Goal: Task Accomplishment & Management: Manage account settings

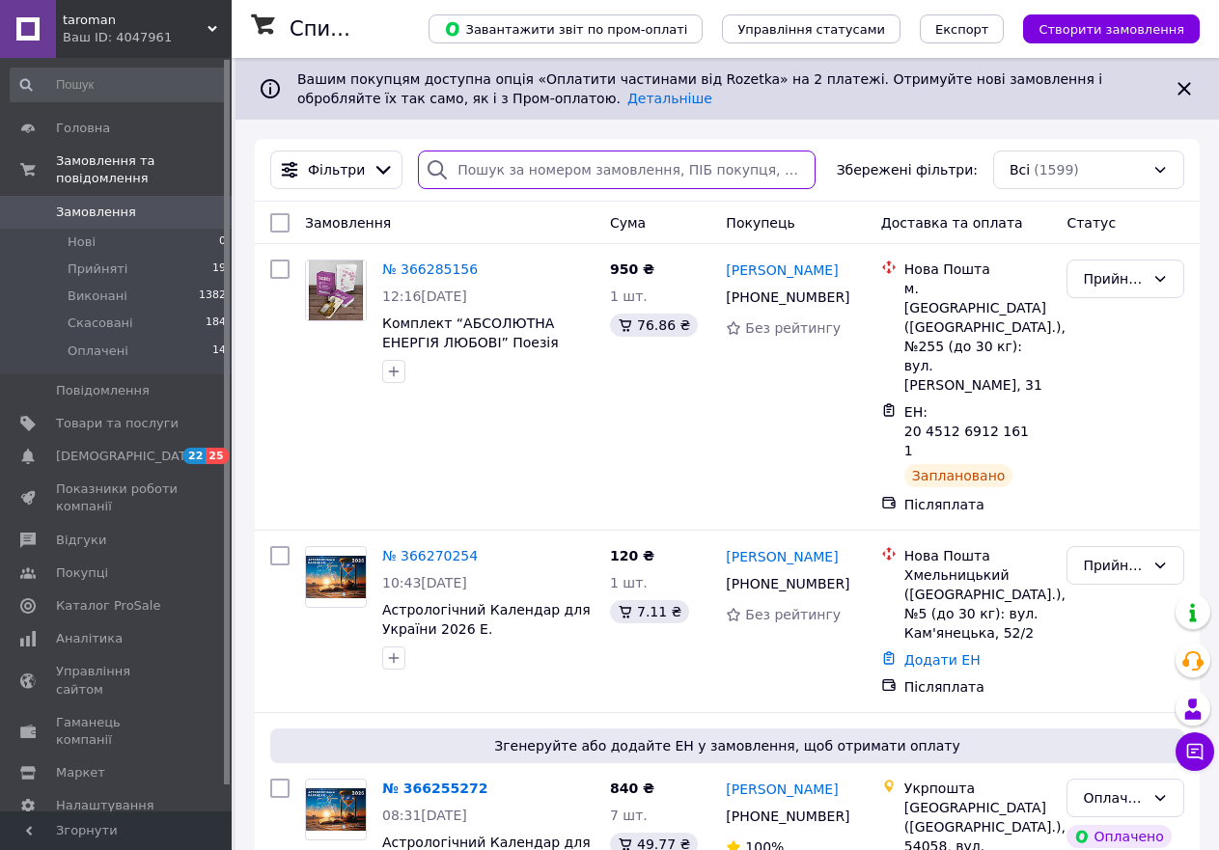
paste input "208519960"
type input "208519960"
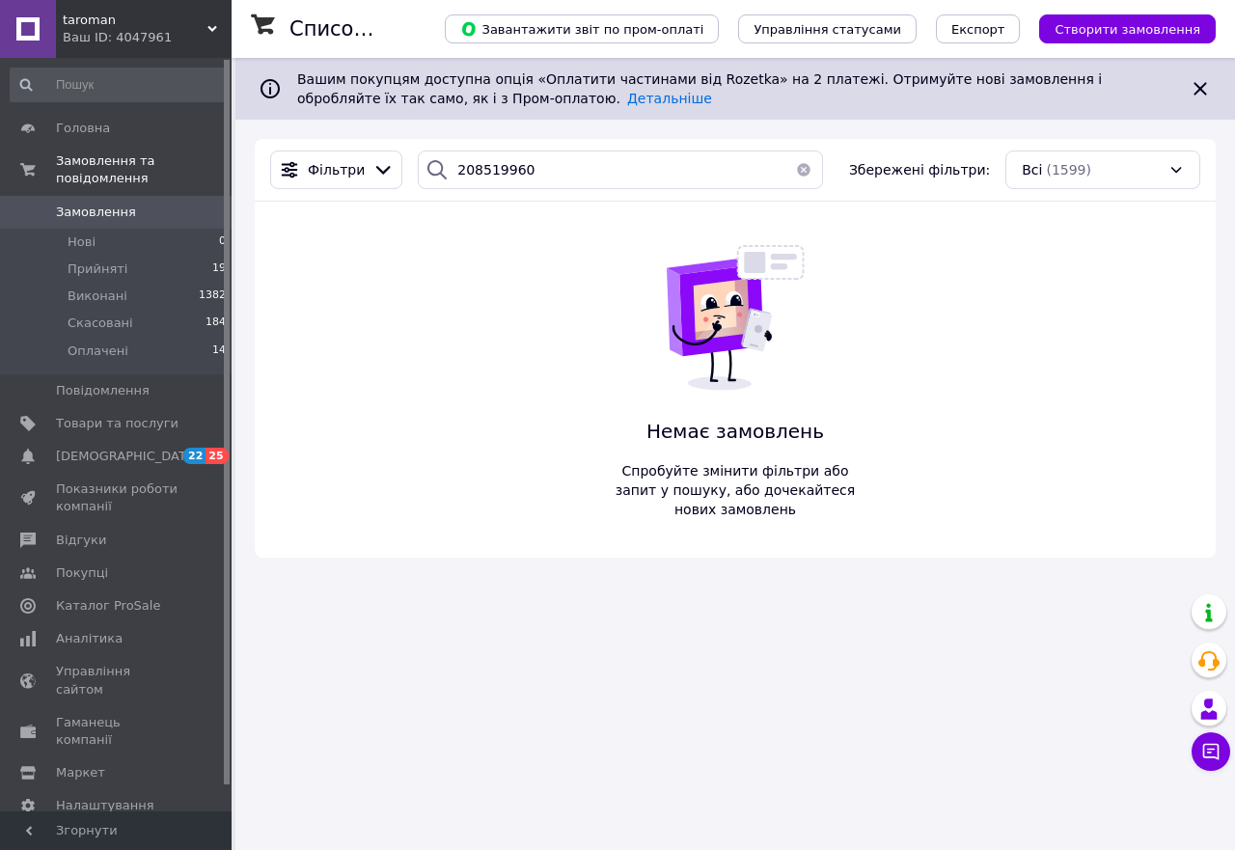
click at [799, 169] on button "button" at bounding box center [804, 170] width 39 height 39
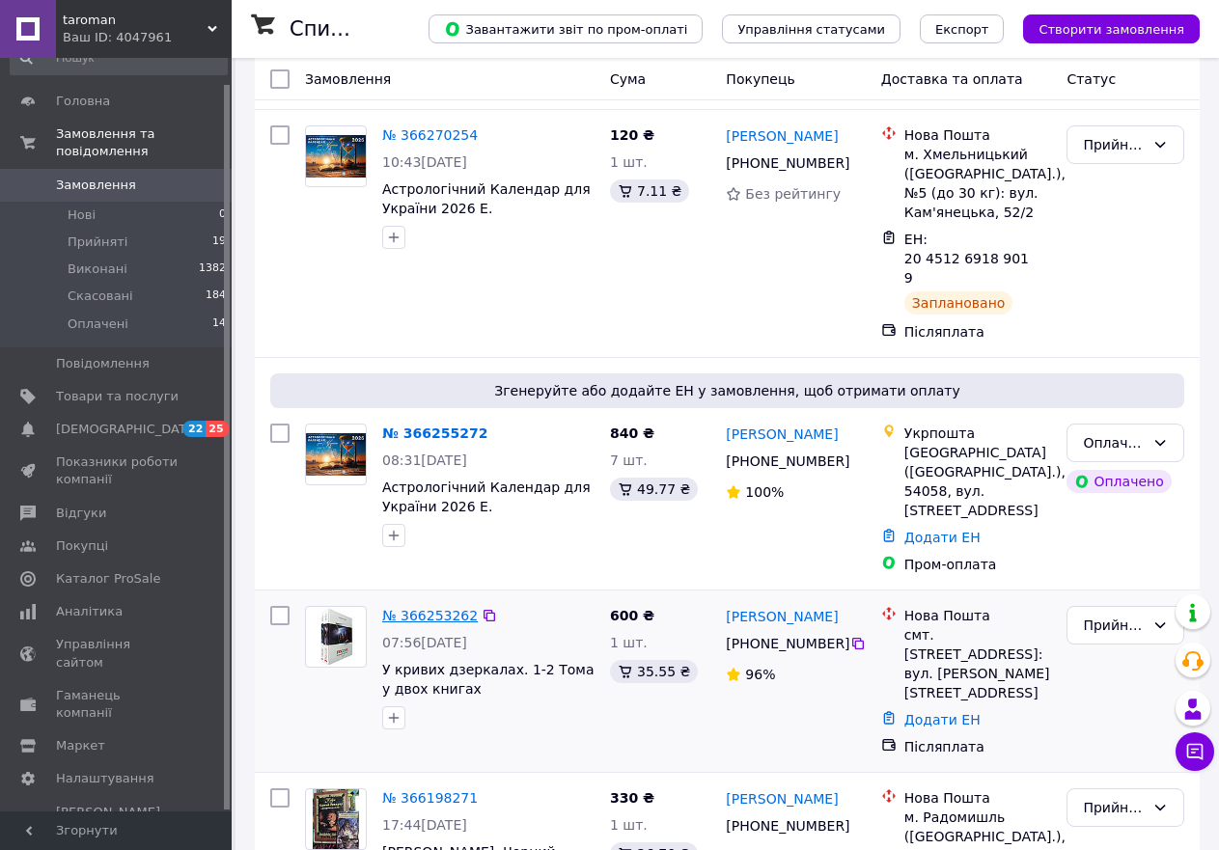
scroll to position [483, 0]
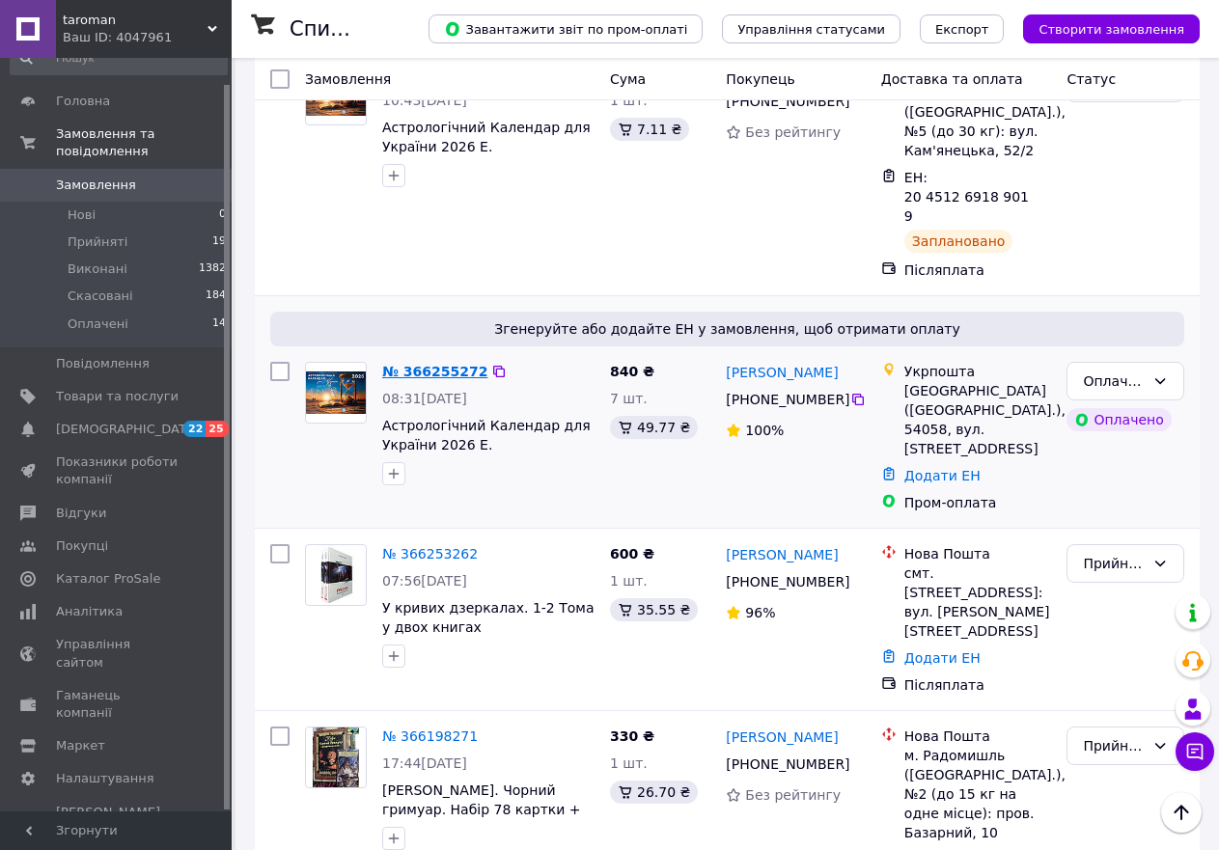
click at [439, 364] on link "№ 366255272" at bounding box center [434, 371] width 105 height 15
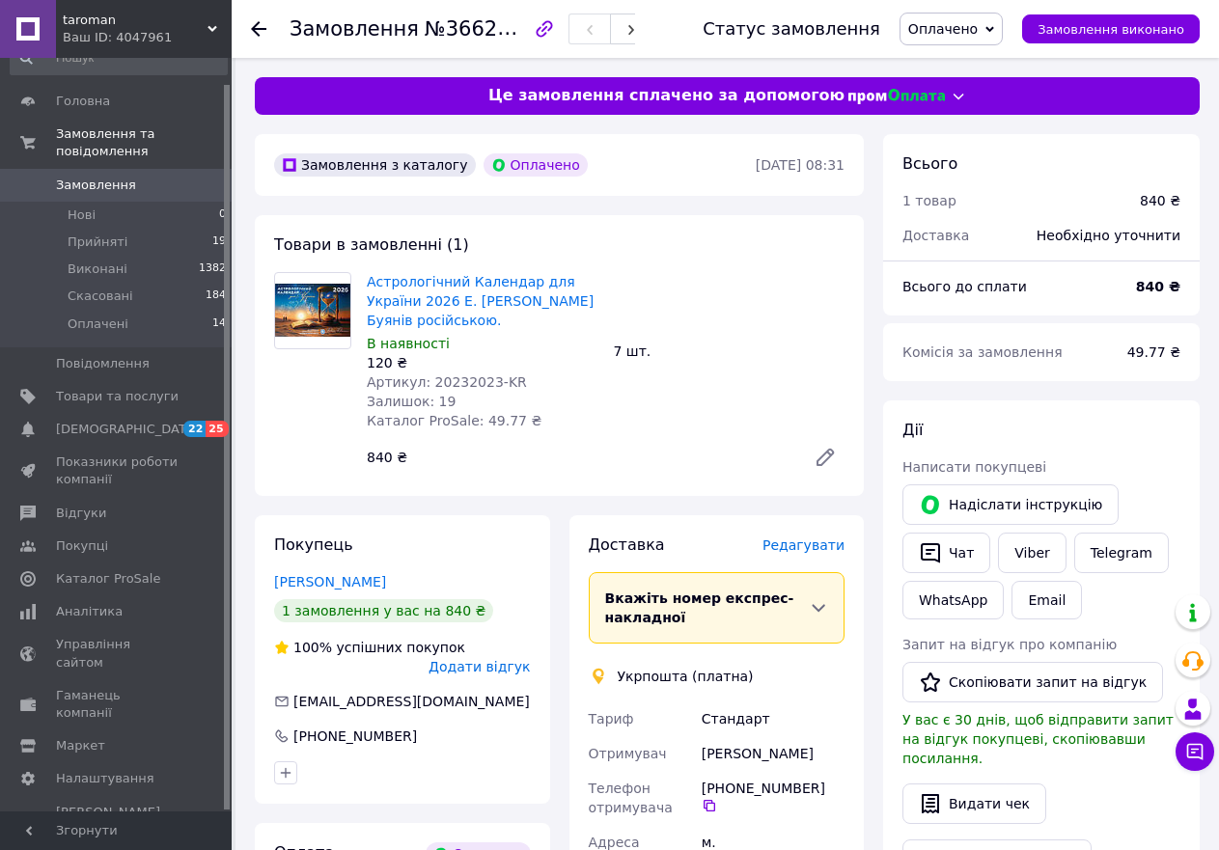
click at [809, 548] on span "Редагувати" at bounding box center [803, 545] width 82 height 15
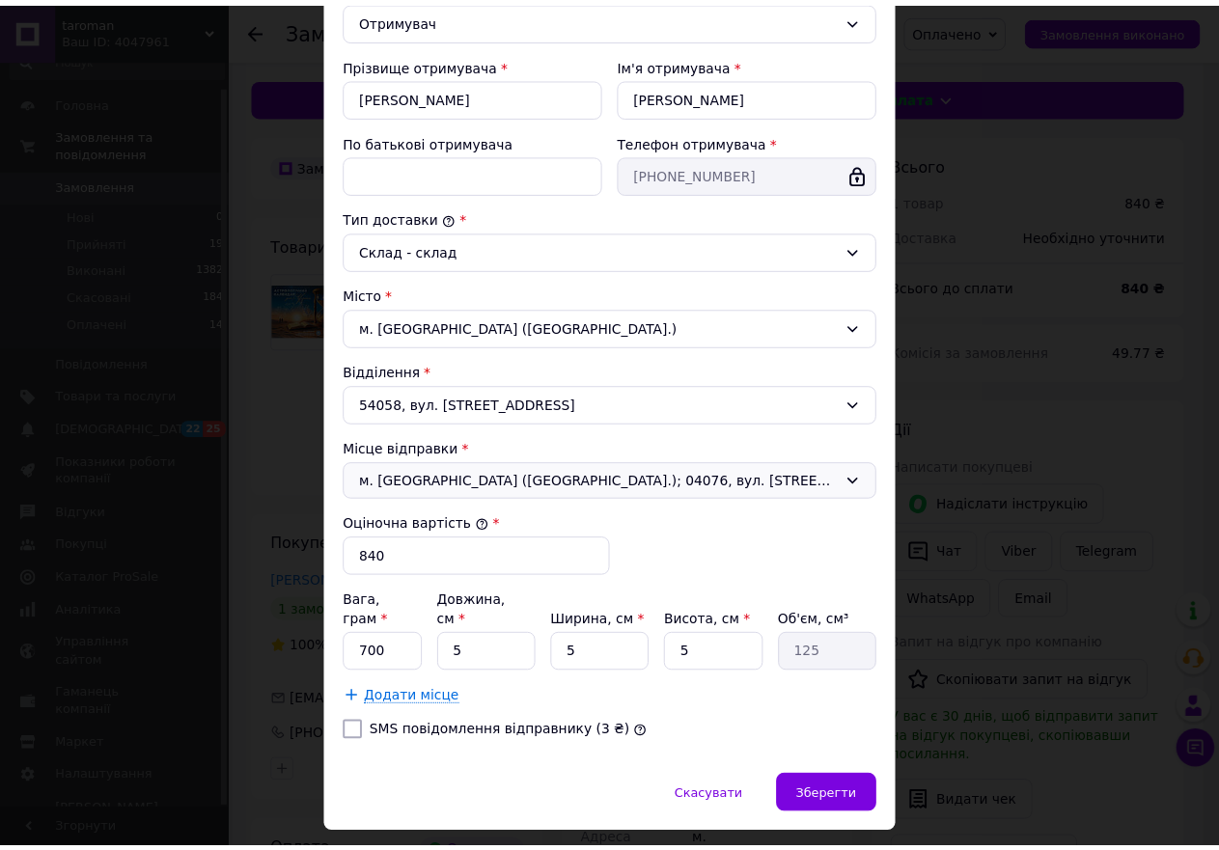
scroll to position [357, 0]
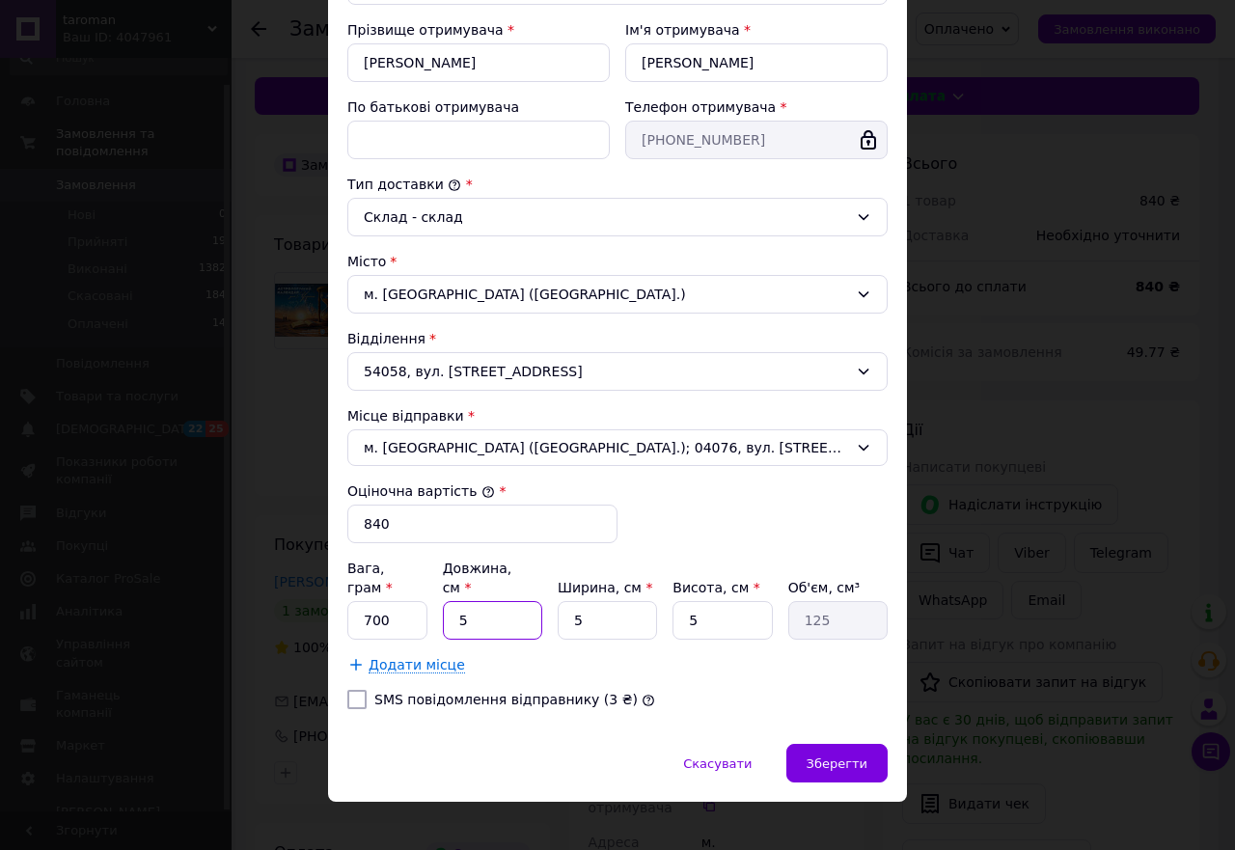
click at [463, 601] on input "5" at bounding box center [492, 620] width 99 height 39
type input "3"
type input "75"
type input "30"
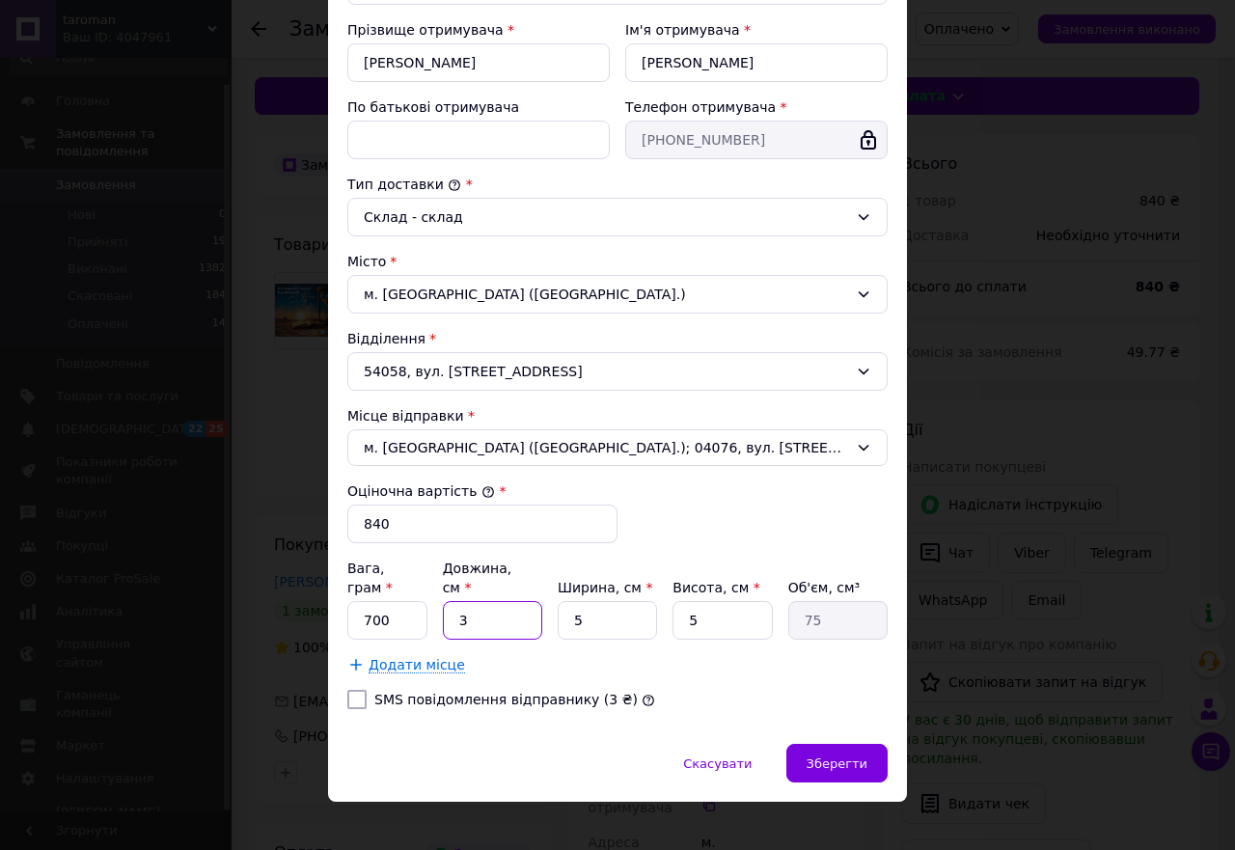
type input "750"
type input "30"
click at [591, 601] on input "5" at bounding box center [607, 620] width 99 height 39
click at [689, 601] on input "5" at bounding box center [722, 620] width 99 height 39
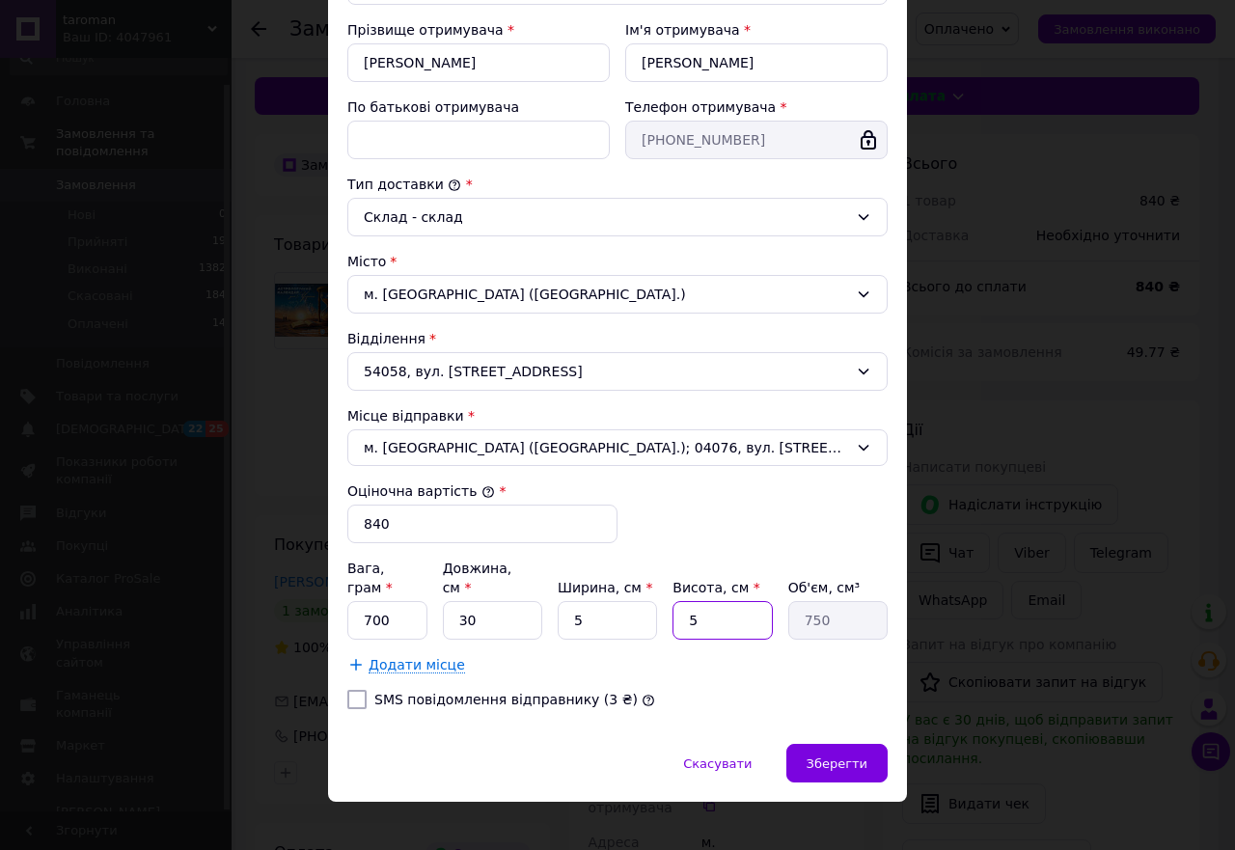
click at [689, 601] on input "5" at bounding box center [722, 620] width 99 height 39
type input "2"
type input "300"
type input "20"
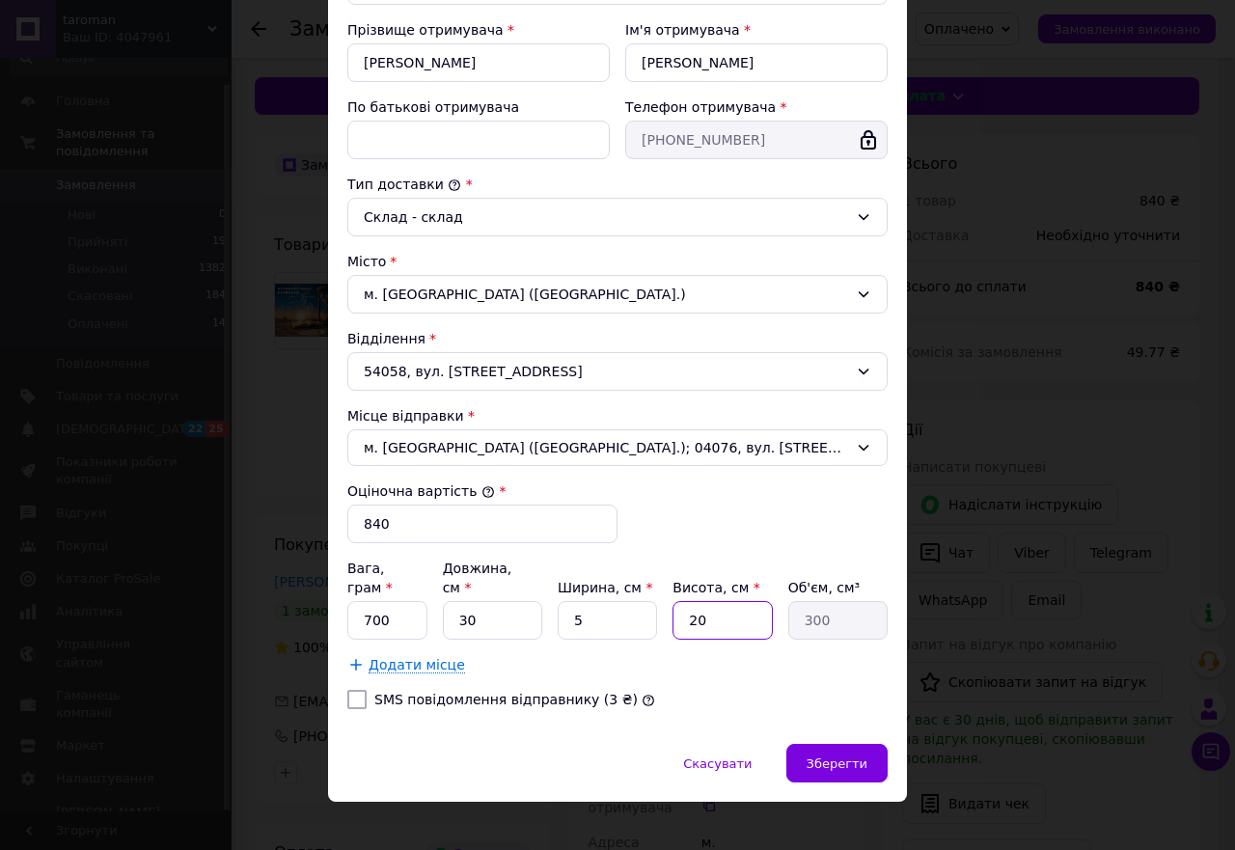
type input "3000"
type input "20"
click at [407, 606] on input "700" at bounding box center [387, 620] width 80 height 39
type input "1.3"
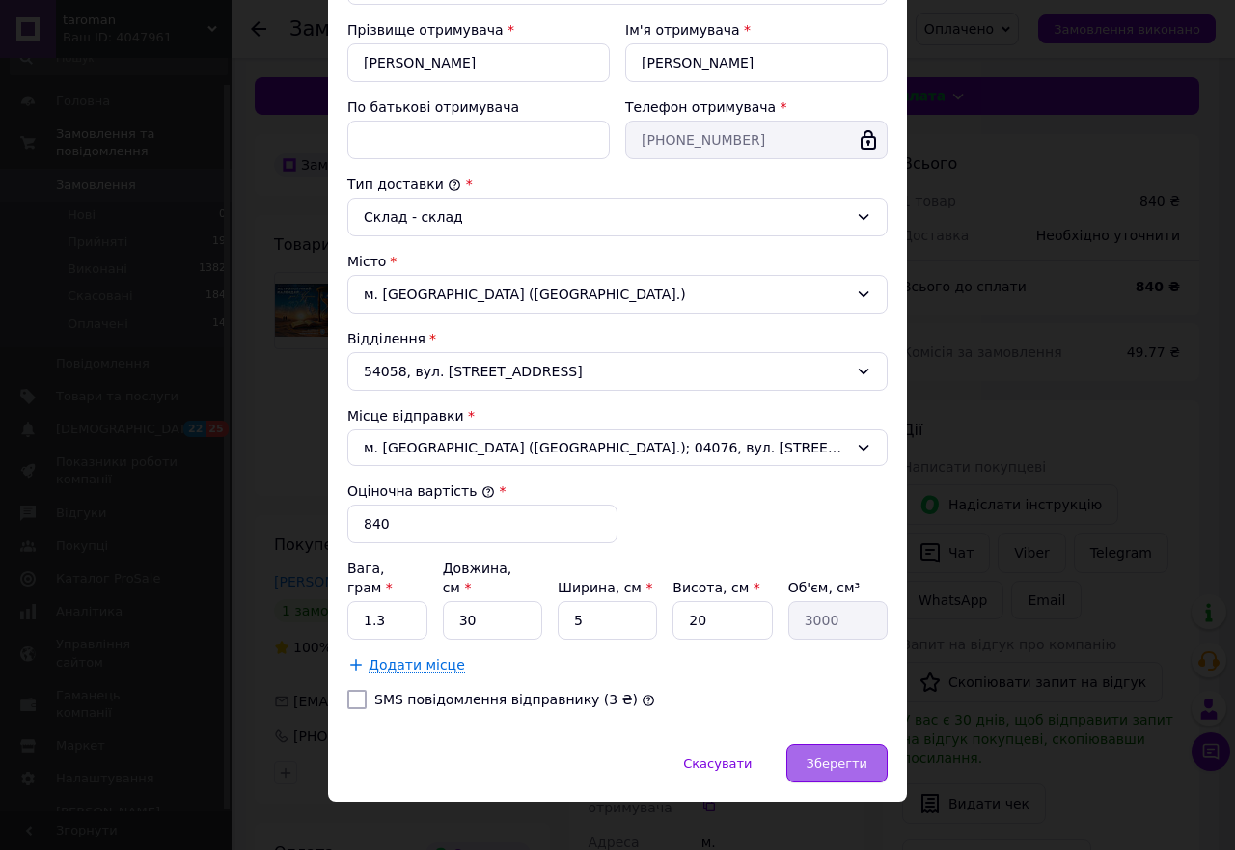
click at [881, 750] on div "Зберегти" at bounding box center [837, 763] width 101 height 39
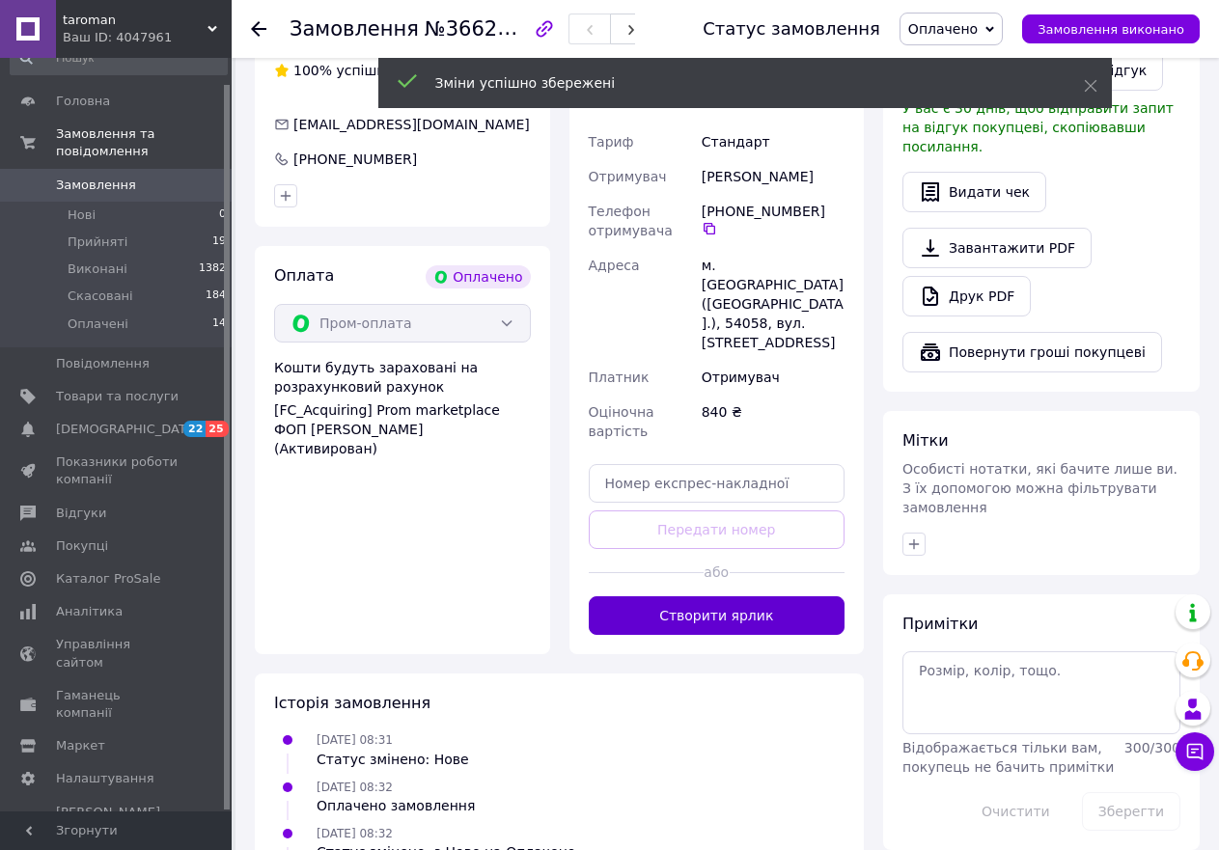
scroll to position [579, 0]
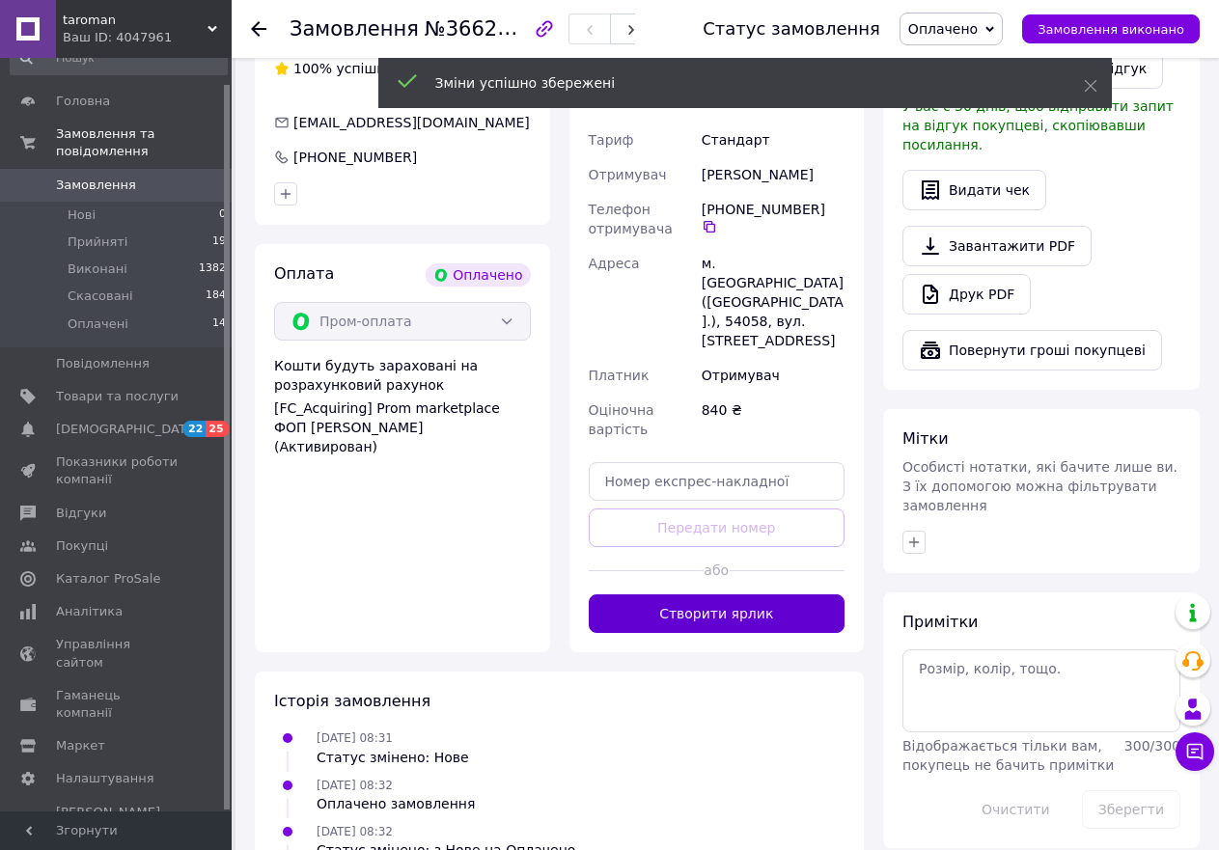
click at [758, 595] on button "Створити ярлик" at bounding box center [717, 614] width 257 height 39
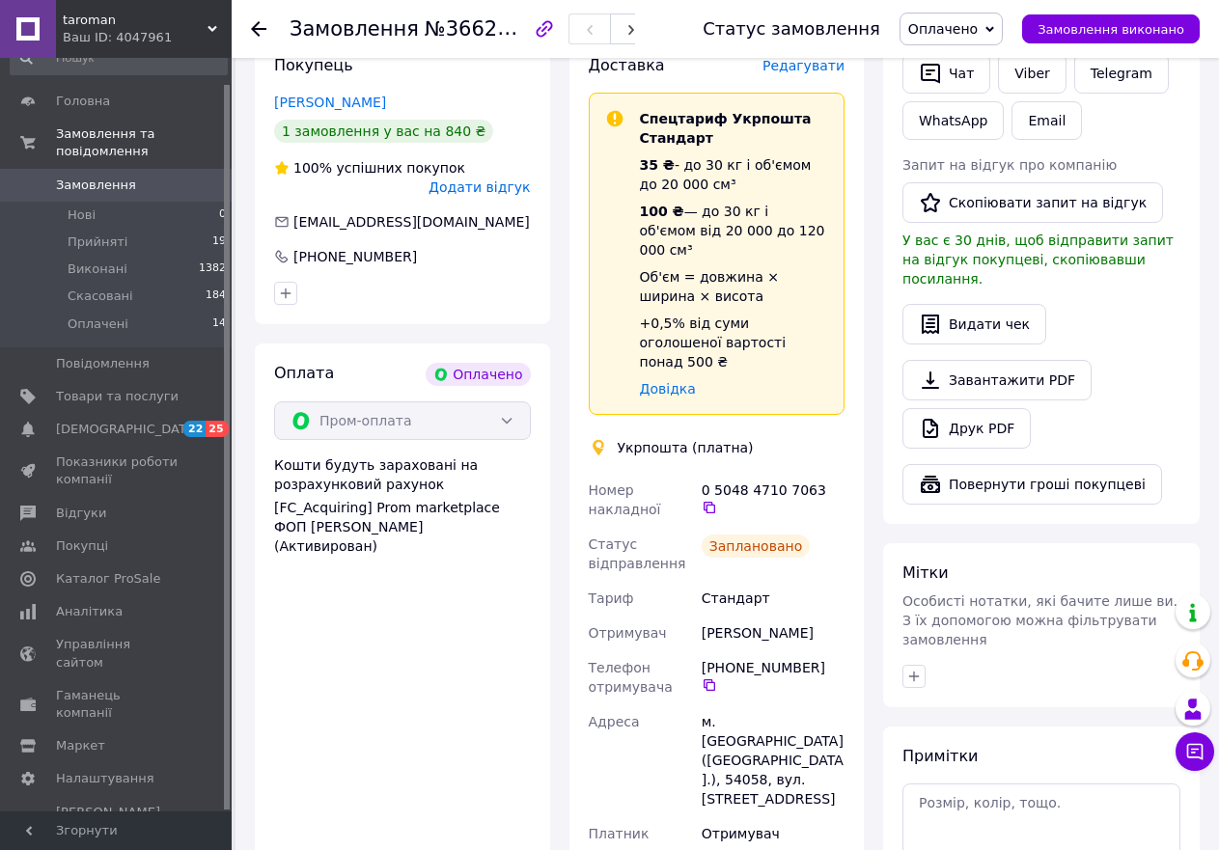
scroll to position [483, 0]
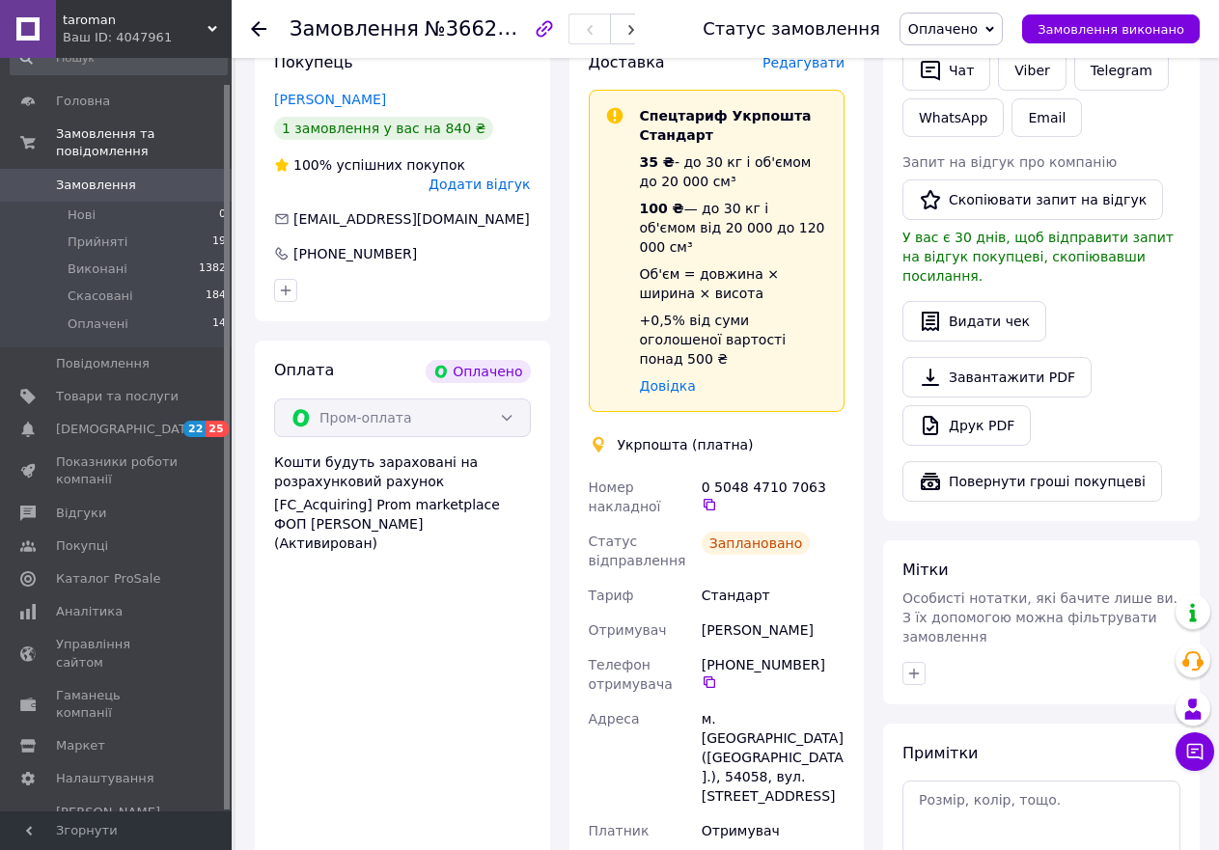
click at [253, 38] on div at bounding box center [258, 28] width 15 height 19
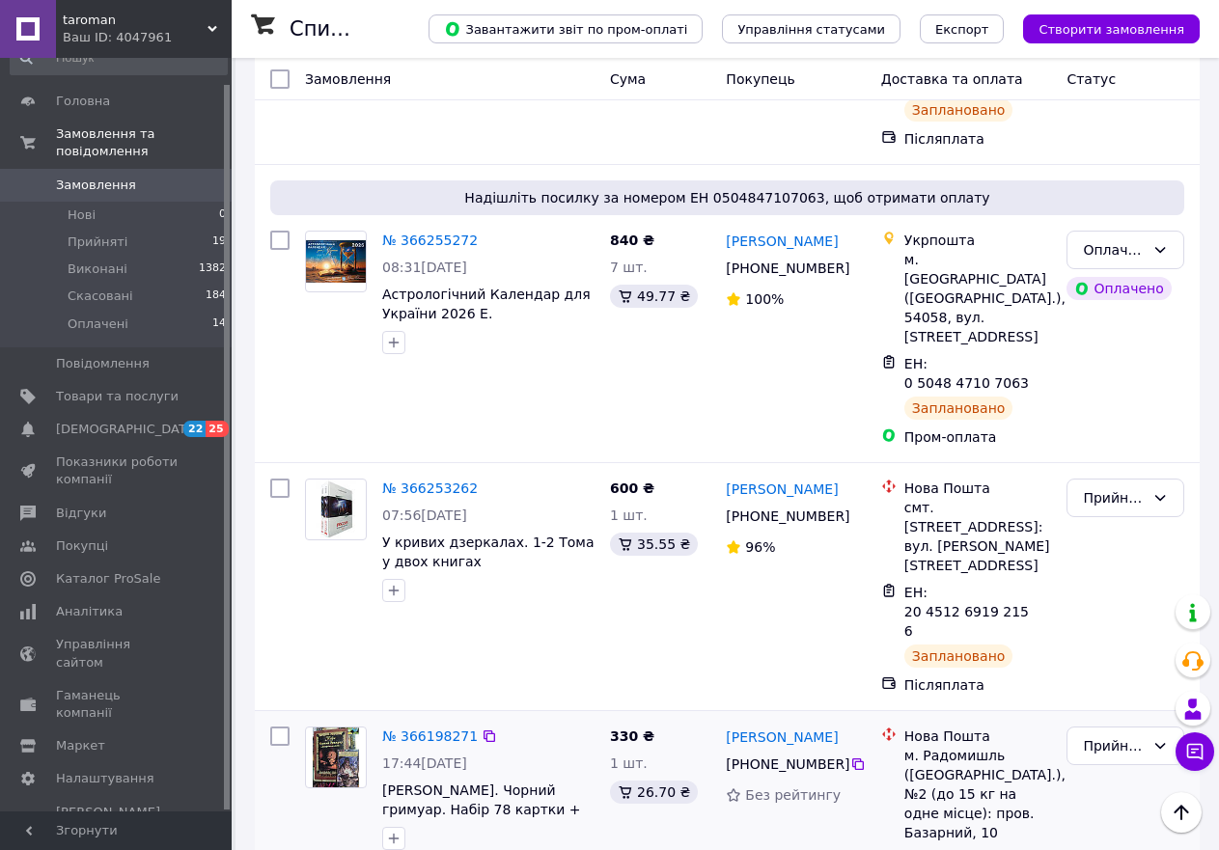
scroll to position [869, 0]
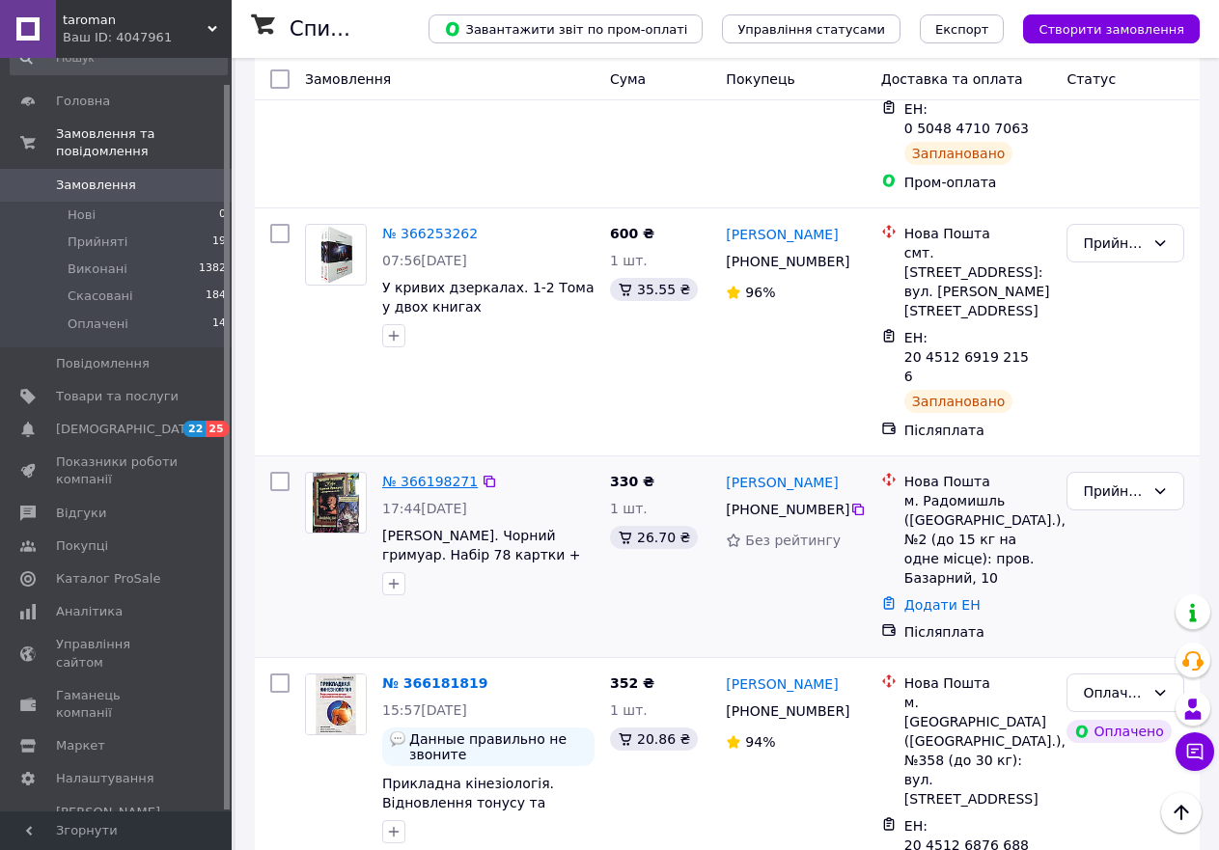
click at [447, 474] on link "№ 366198271" at bounding box center [430, 481] width 96 height 15
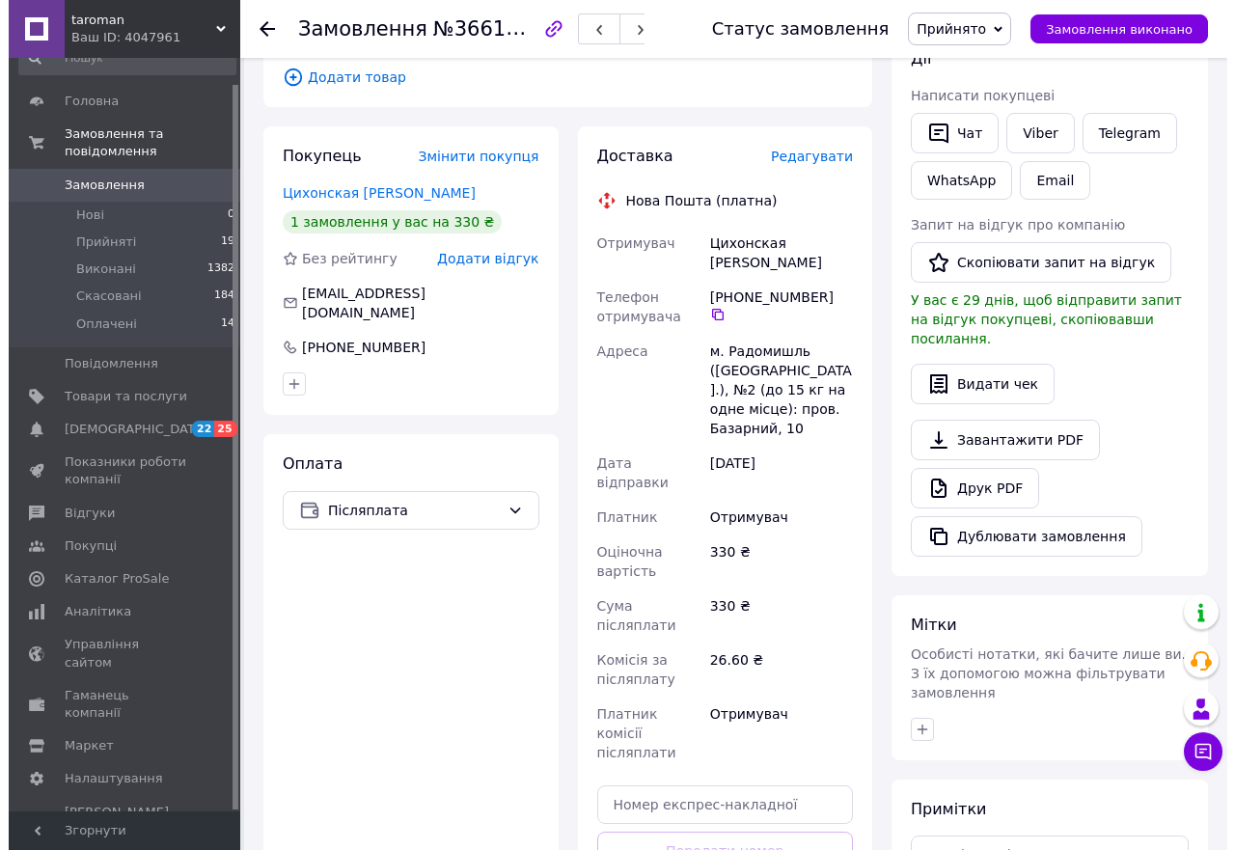
scroll to position [308, 0]
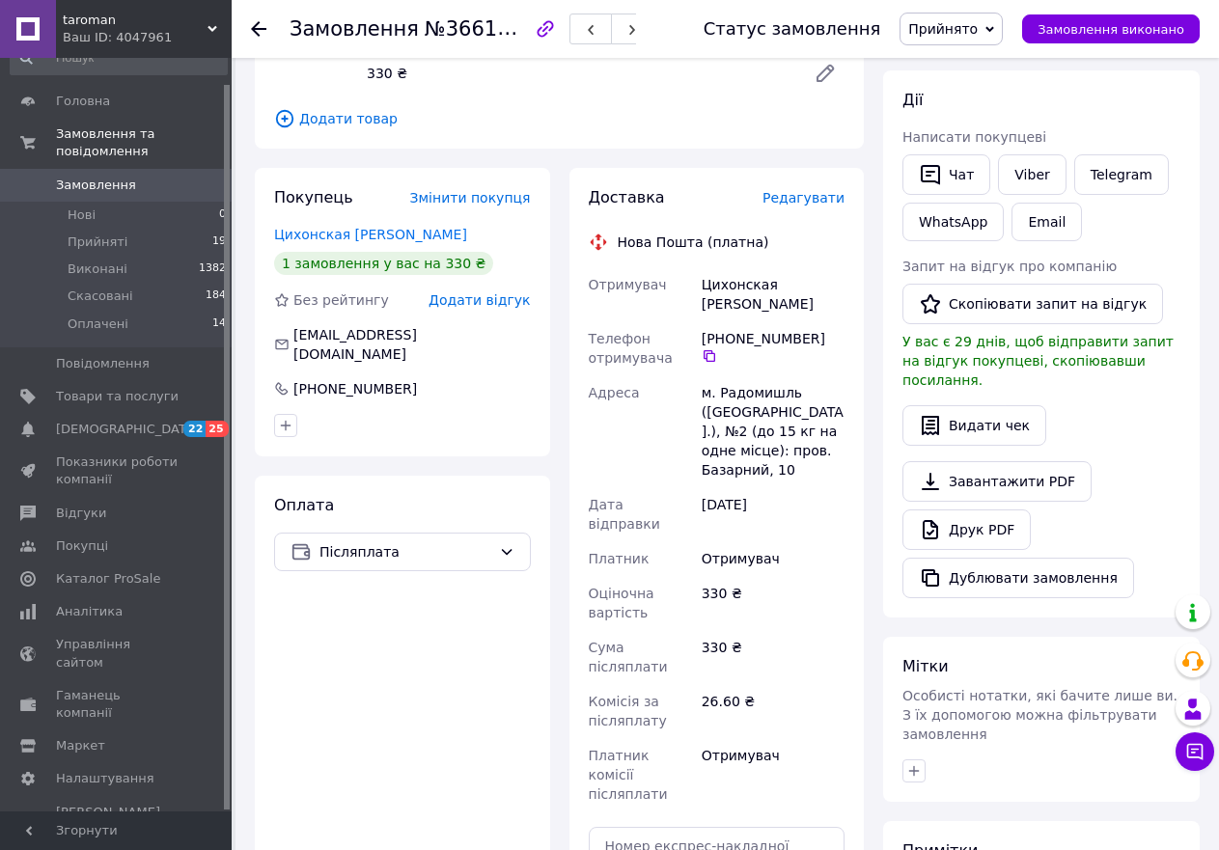
click at [826, 203] on span "Редагувати" at bounding box center [803, 197] width 82 height 15
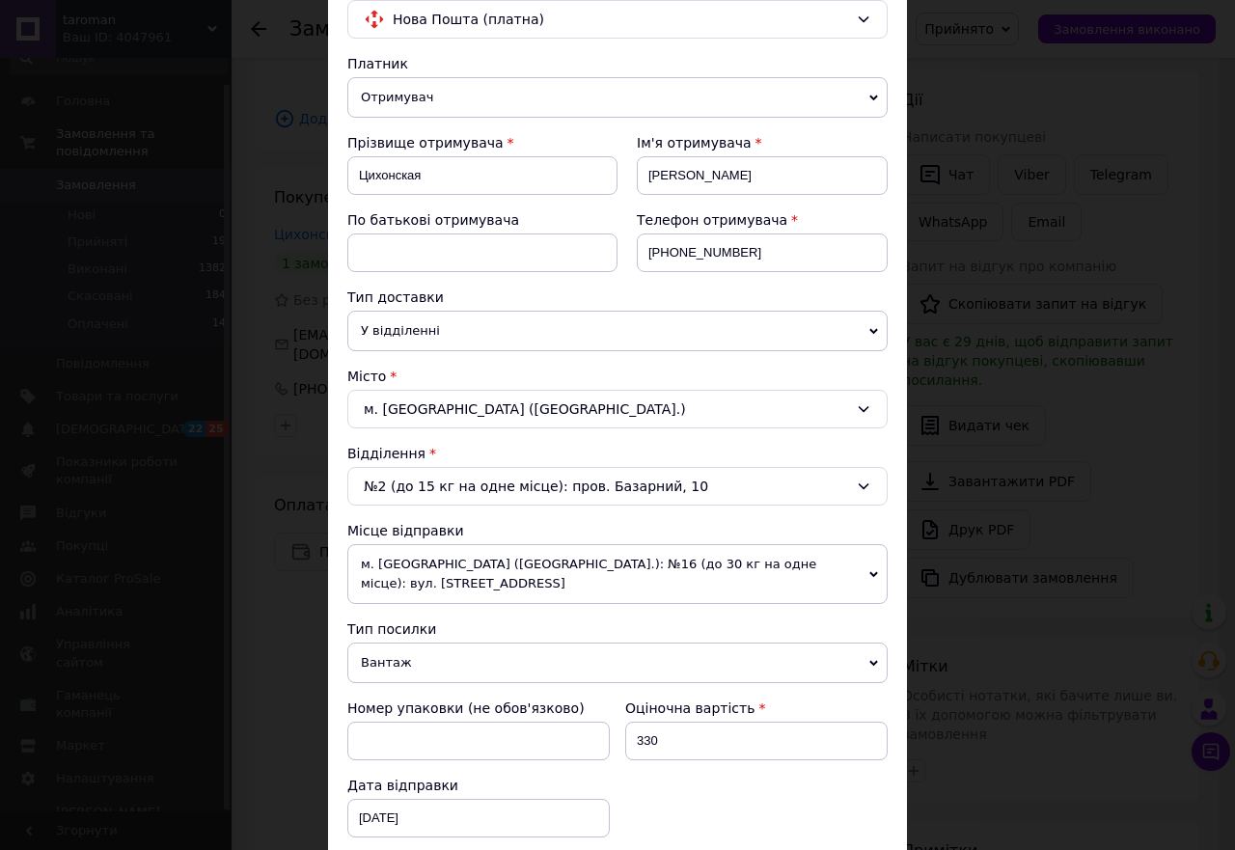
scroll to position [386, 0]
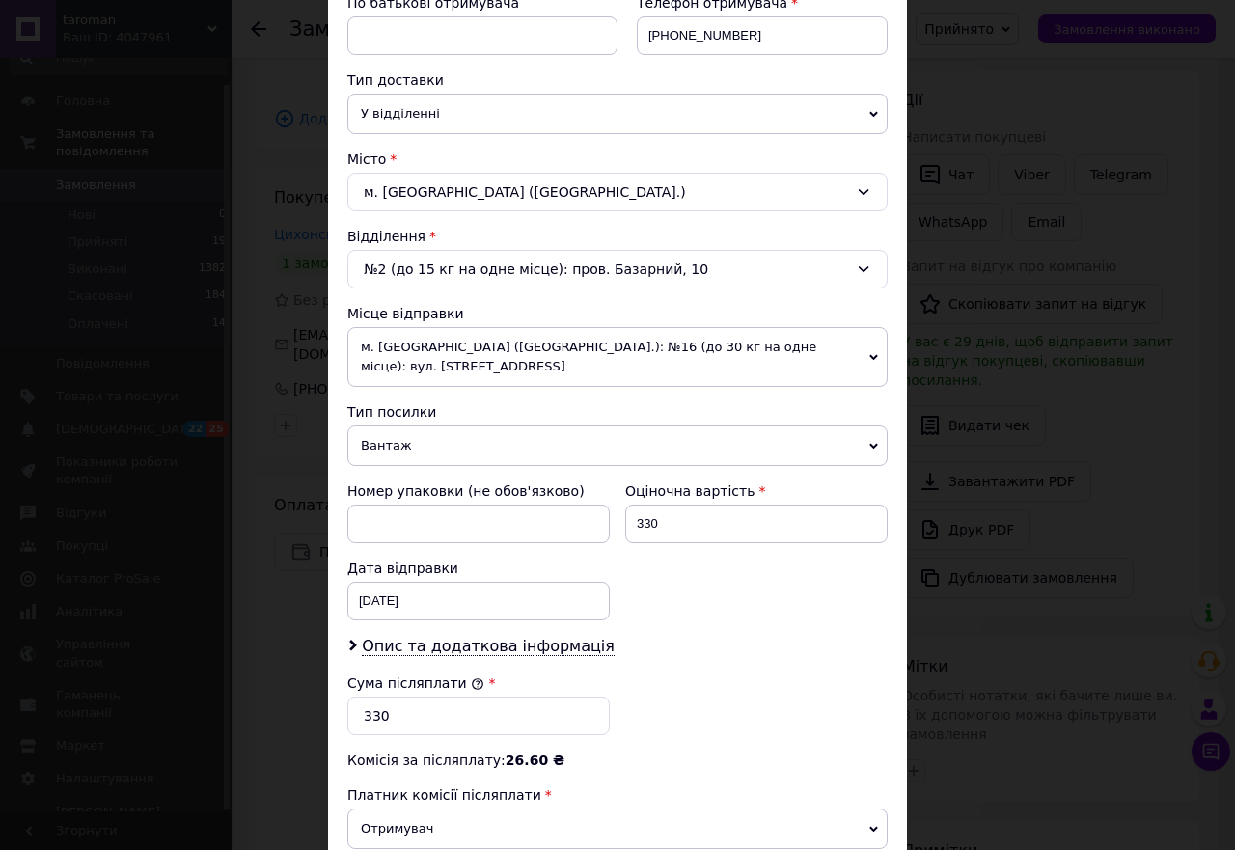
click at [552, 438] on span "Вантаж" at bounding box center [617, 446] width 540 height 41
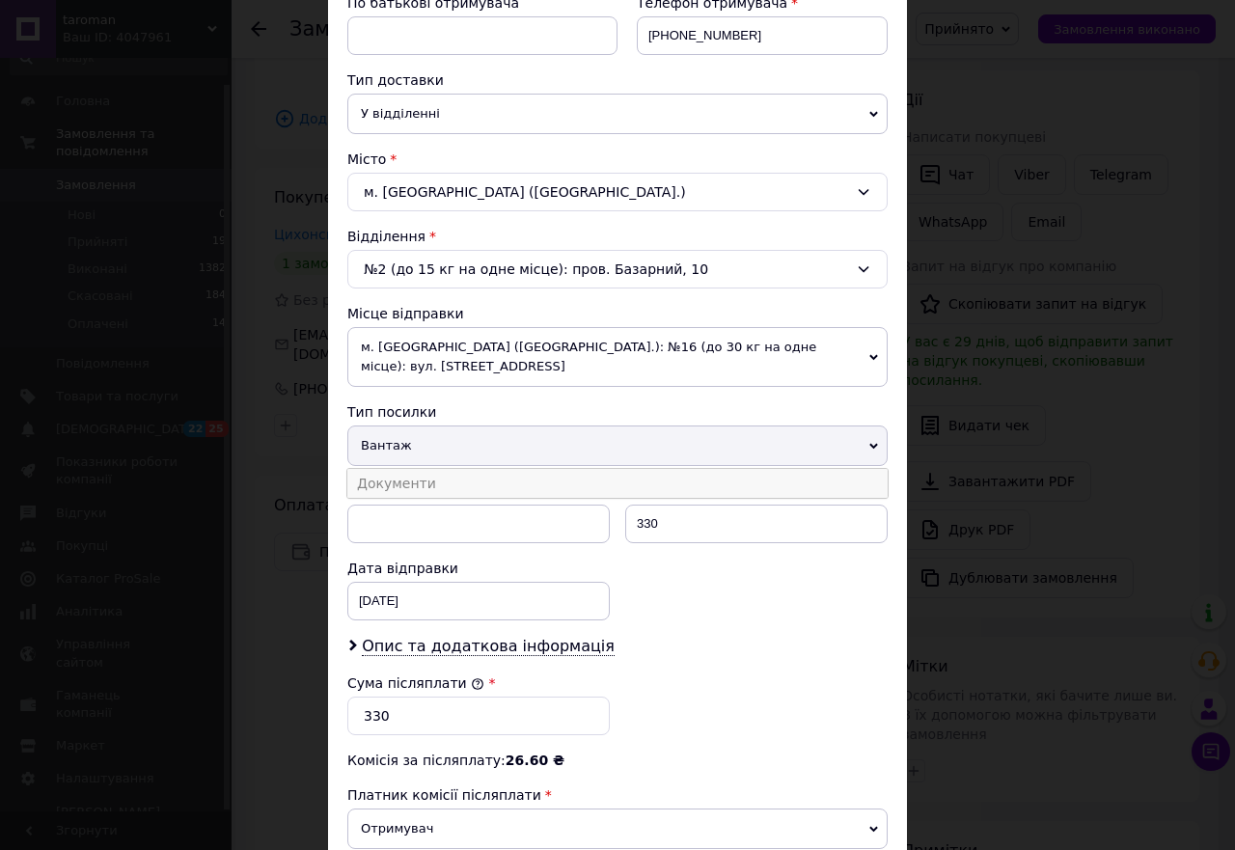
click at [535, 469] on li "Документи" at bounding box center [617, 483] width 540 height 29
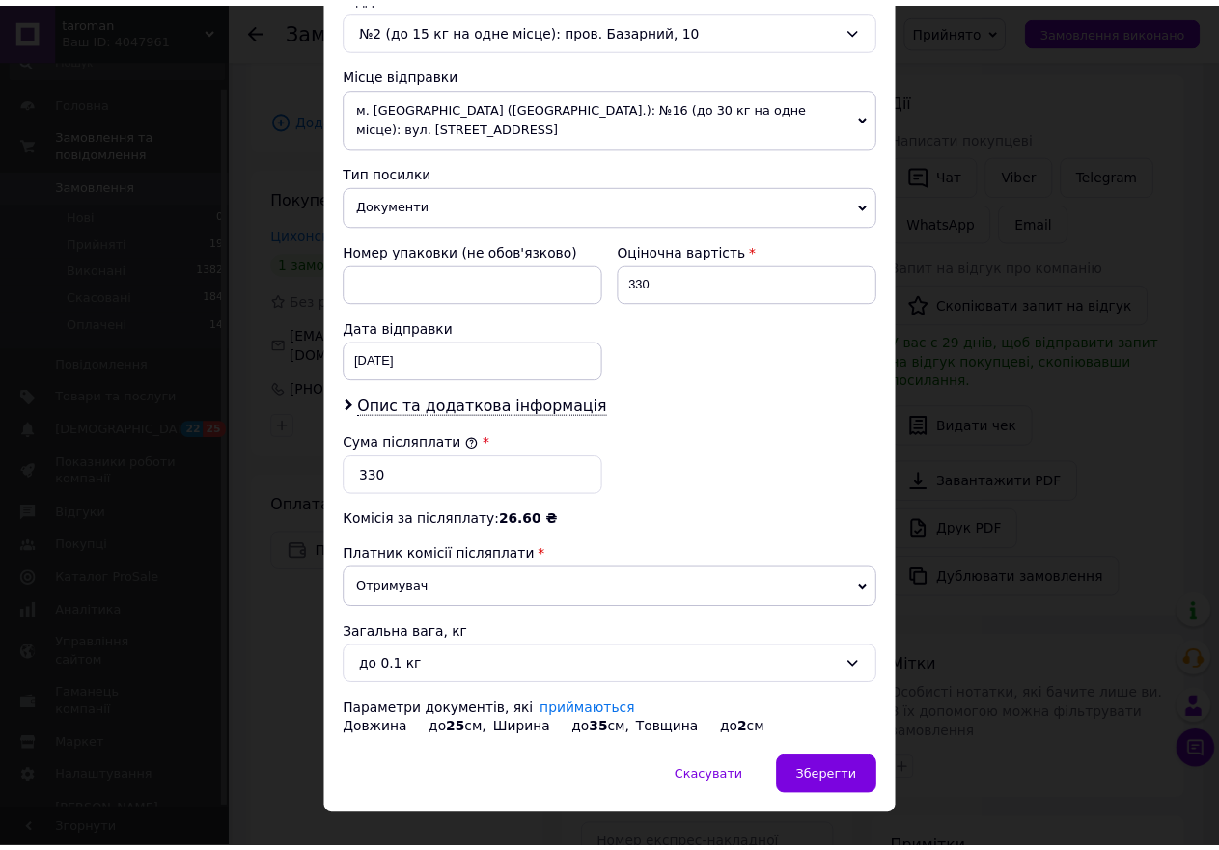
scroll to position [642, 0]
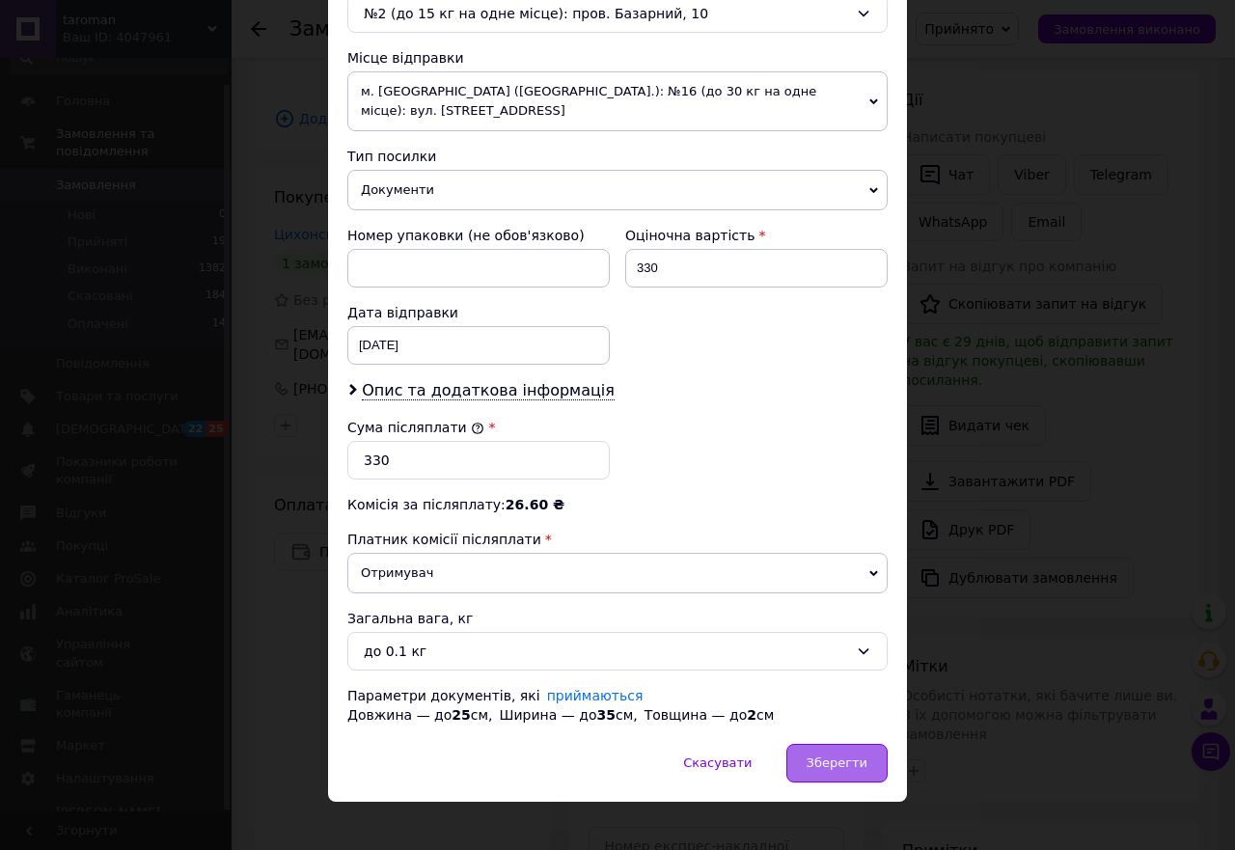
click at [847, 756] on span "Зберегти" at bounding box center [837, 763] width 61 height 14
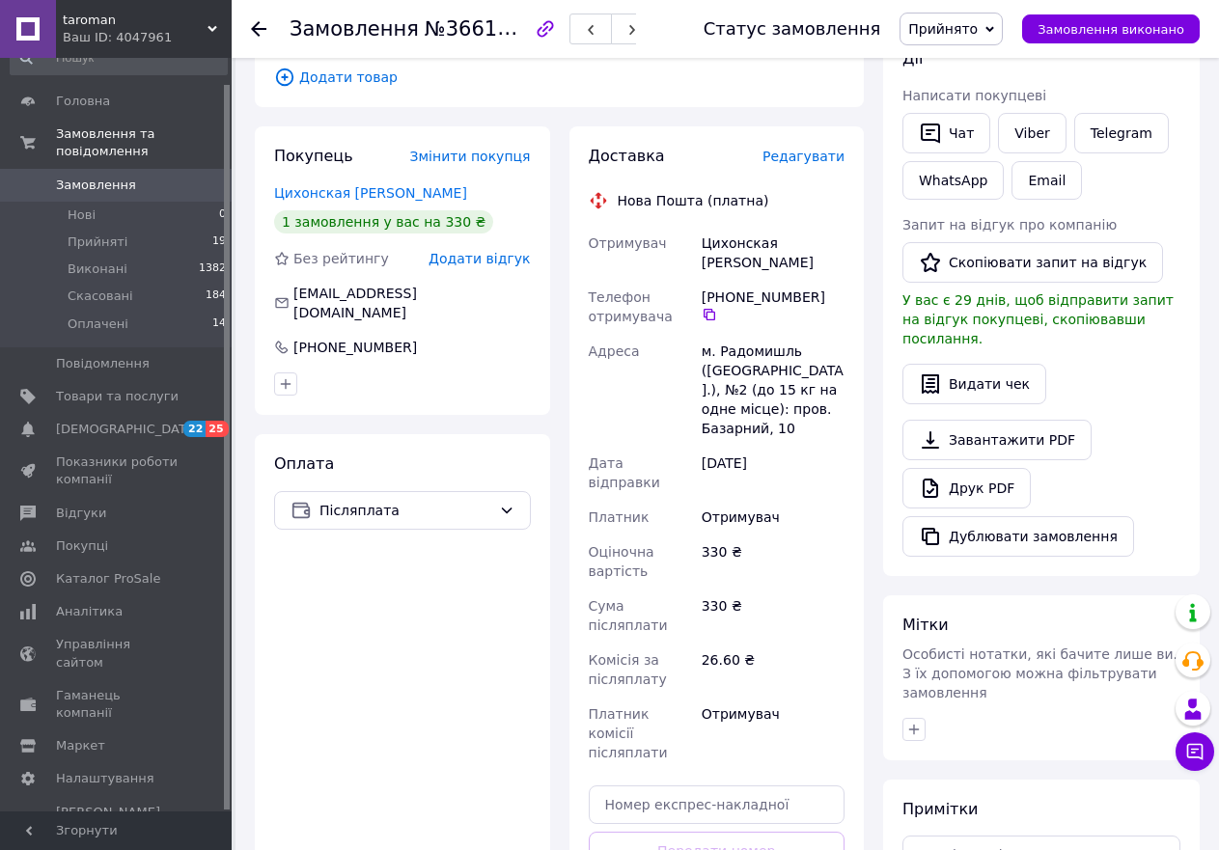
scroll to position [483, 0]
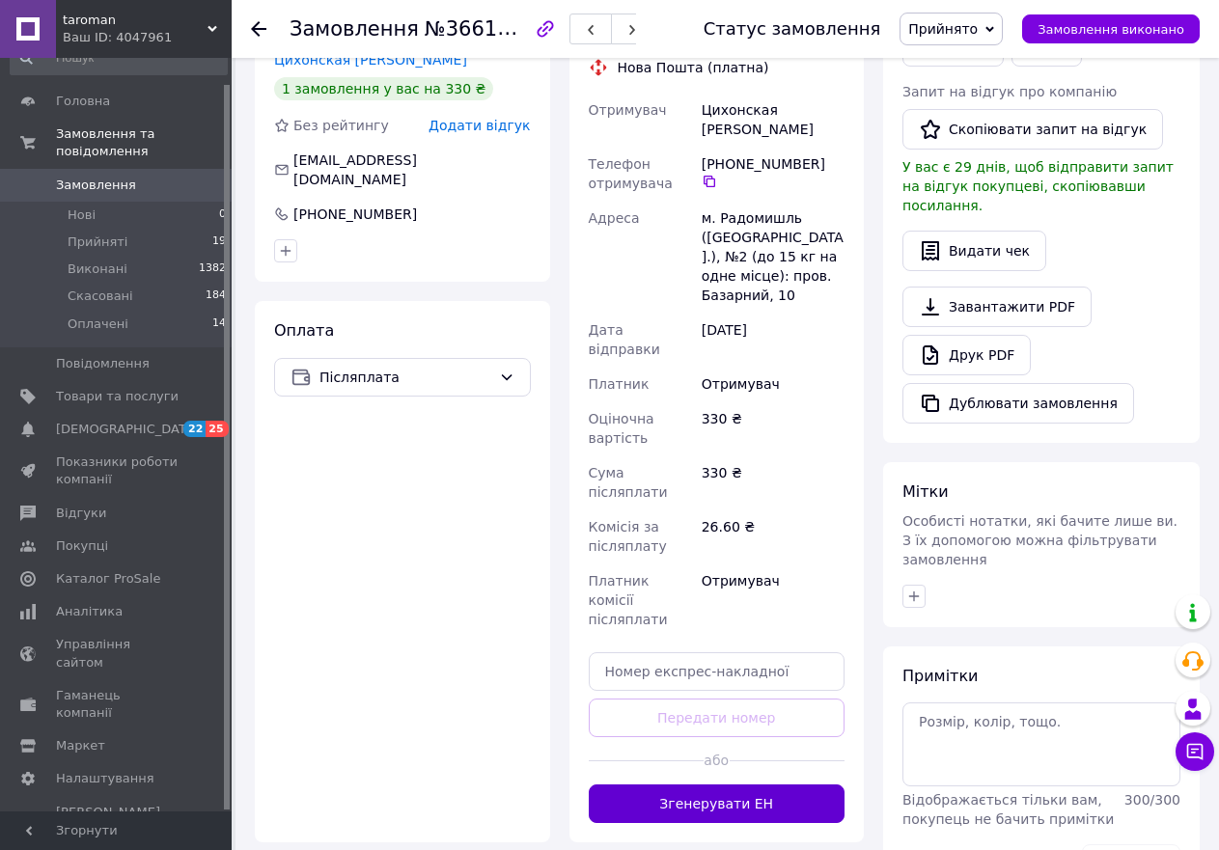
click at [744, 785] on button "Згенерувати ЕН" at bounding box center [717, 804] width 257 height 39
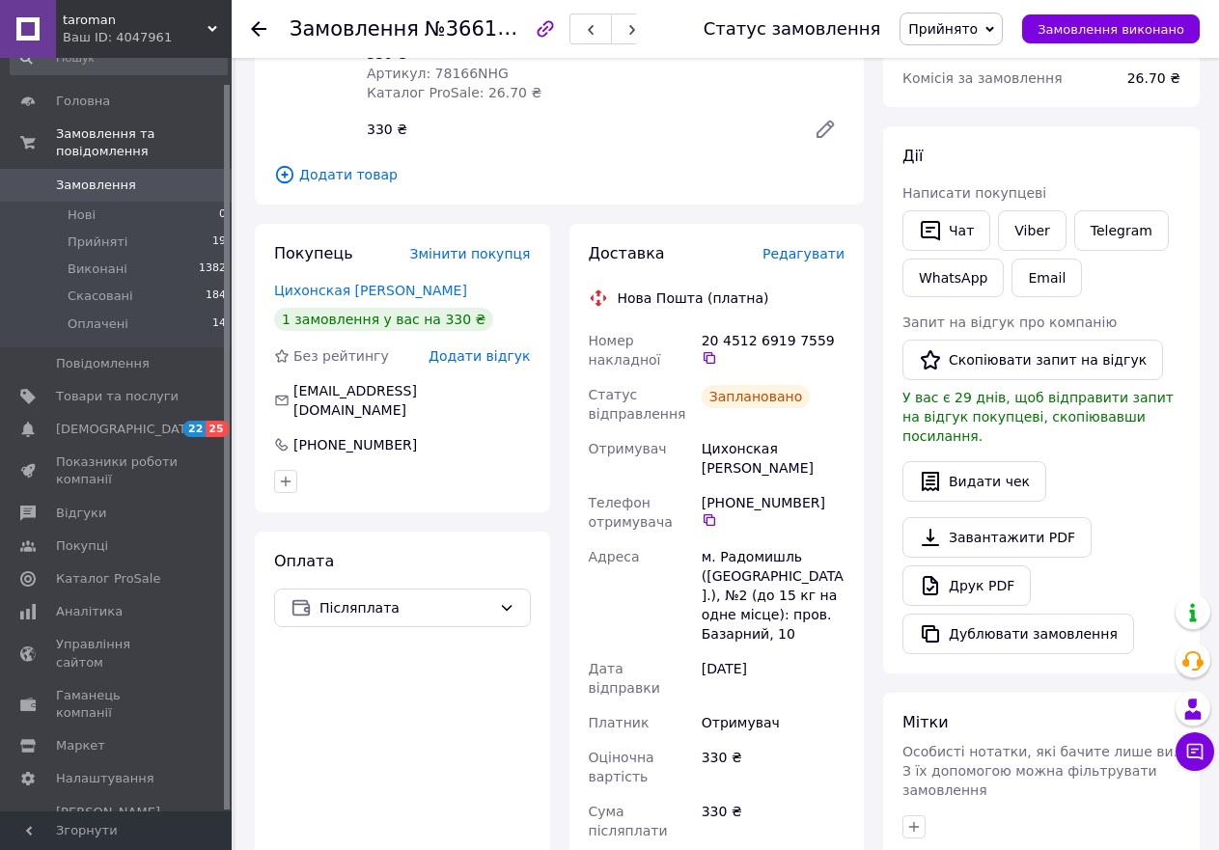
scroll to position [0, 0]
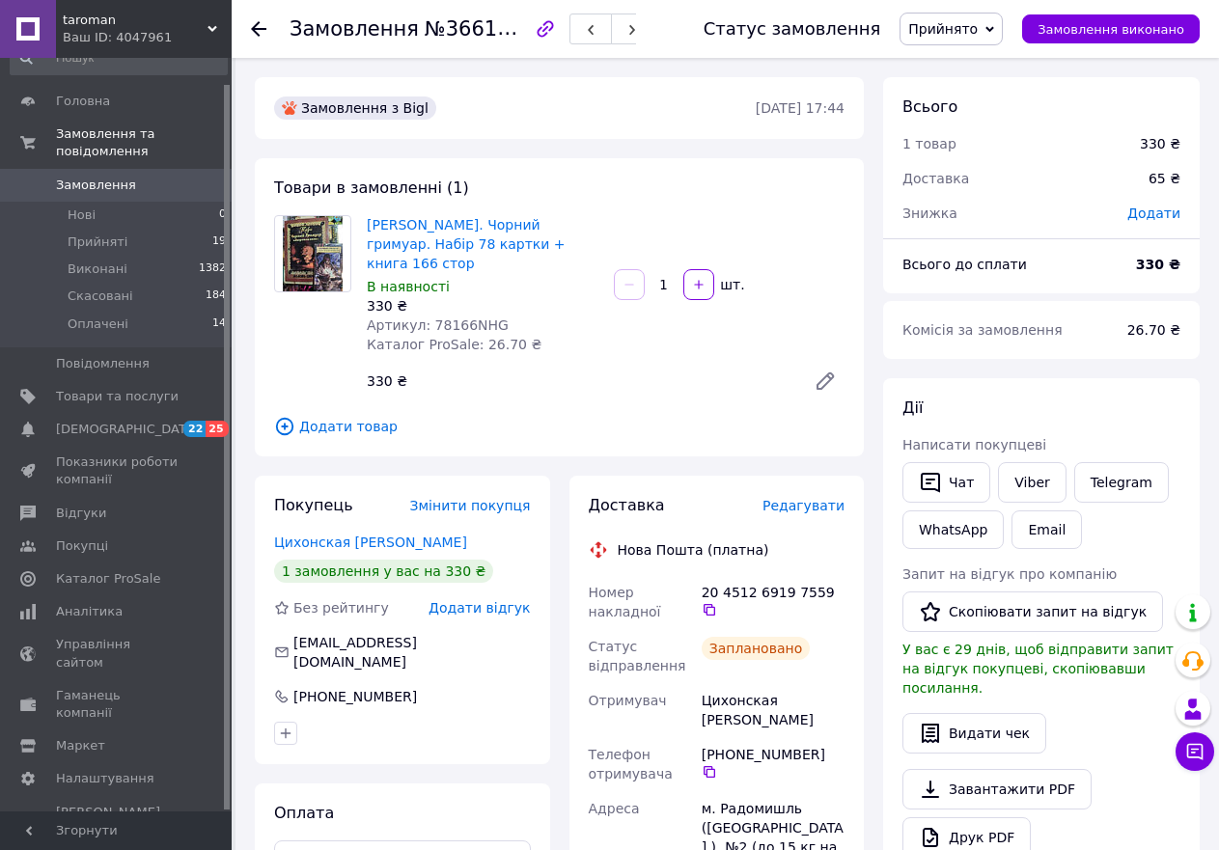
click at [255, 32] on use at bounding box center [258, 28] width 15 height 15
